Goal: Information Seeking & Learning: Learn about a topic

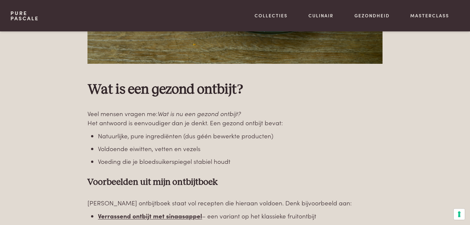
scroll to position [996, 0]
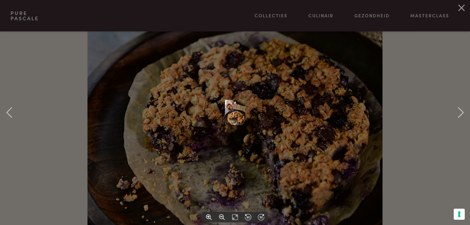
click at [90, 132] on div at bounding box center [235, 112] width 470 height 225
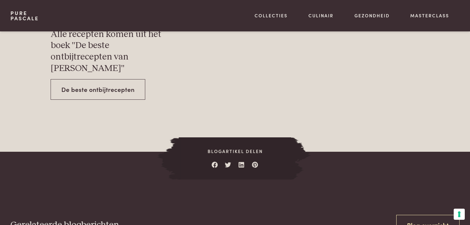
scroll to position [2364, 0]
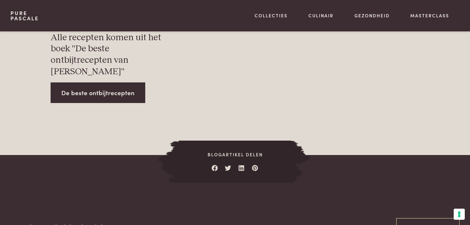
click at [100, 87] on link "De beste ontbijtrecepten" at bounding box center [98, 92] width 95 height 21
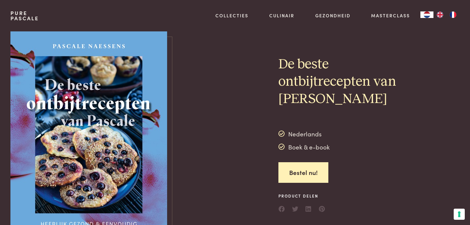
click at [219, 206] on div at bounding box center [235, 134] width 66 height 206
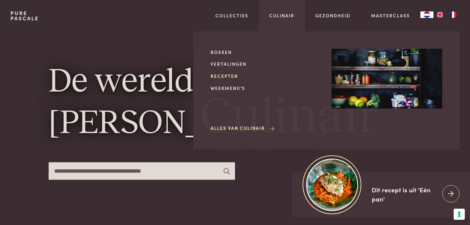
click at [234, 78] on link "Recepten" at bounding box center [266, 75] width 111 height 7
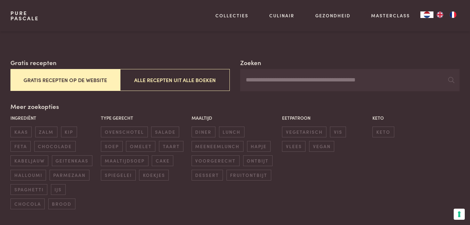
scroll to position [94, 0]
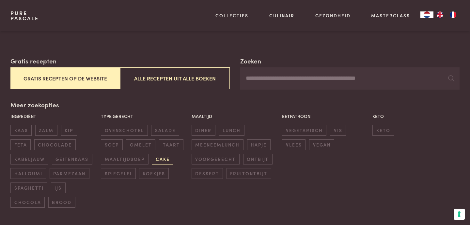
click at [164, 156] on span "cake" at bounding box center [163, 158] width 22 height 11
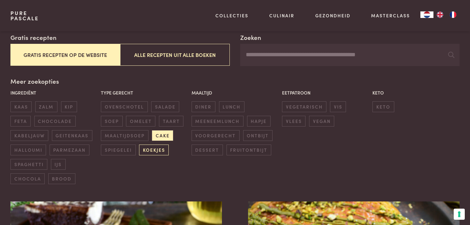
click at [158, 148] on span "koekjes" at bounding box center [154, 149] width 30 height 11
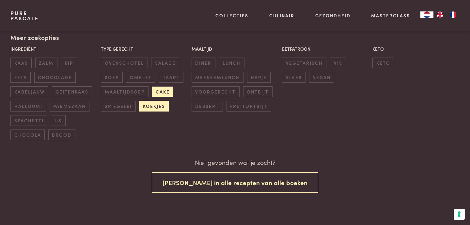
scroll to position [157, 0]
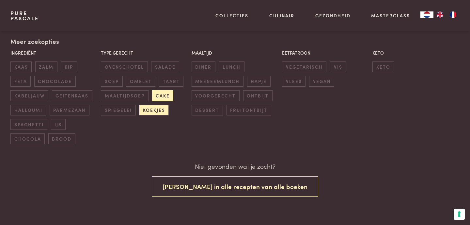
click at [165, 100] on span "cake" at bounding box center [163, 95] width 22 height 11
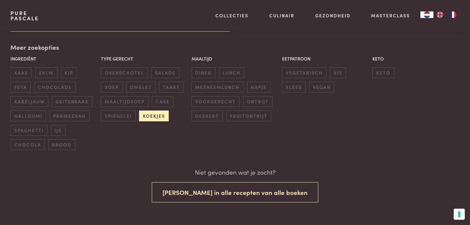
click at [160, 109] on div "Type gerecht ovenschotel salade soep omelet taart maaltijdsoep cake spiegelei k…" at bounding box center [144, 89] width 90 height 70
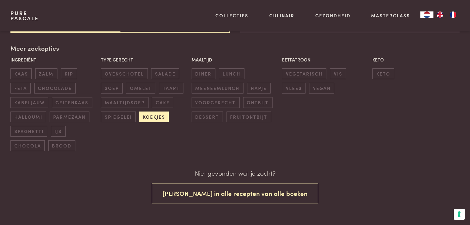
scroll to position [150, 0]
click at [159, 118] on span "koekjes" at bounding box center [154, 117] width 30 height 11
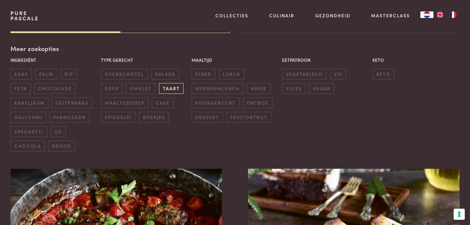
click at [172, 88] on span "taart" at bounding box center [171, 88] width 24 height 11
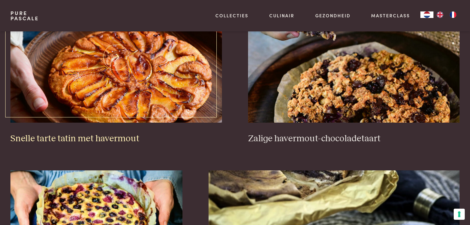
scroll to position [326, 0]
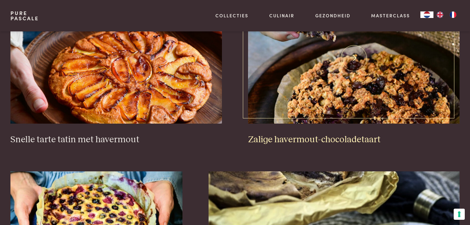
click at [275, 88] on img at bounding box center [354, 58] width 212 height 131
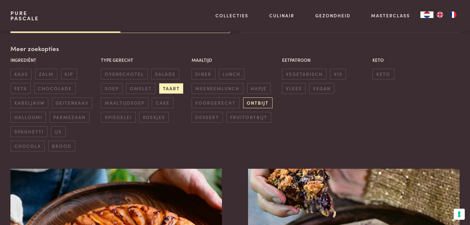
click at [260, 102] on span "ontbijt" at bounding box center [257, 102] width 29 height 11
click at [176, 89] on span "taart" at bounding box center [171, 88] width 24 height 11
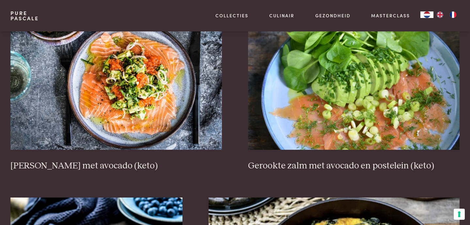
scroll to position [846, 0]
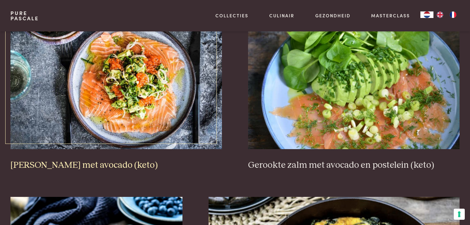
click at [174, 63] on img at bounding box center [116, 83] width 212 height 131
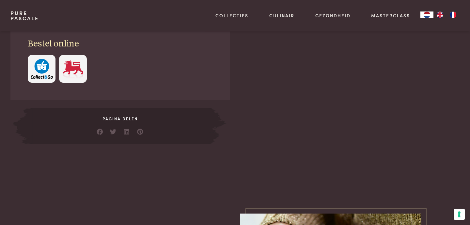
scroll to position [354, 0]
